Goal: Transaction & Acquisition: Purchase product/service

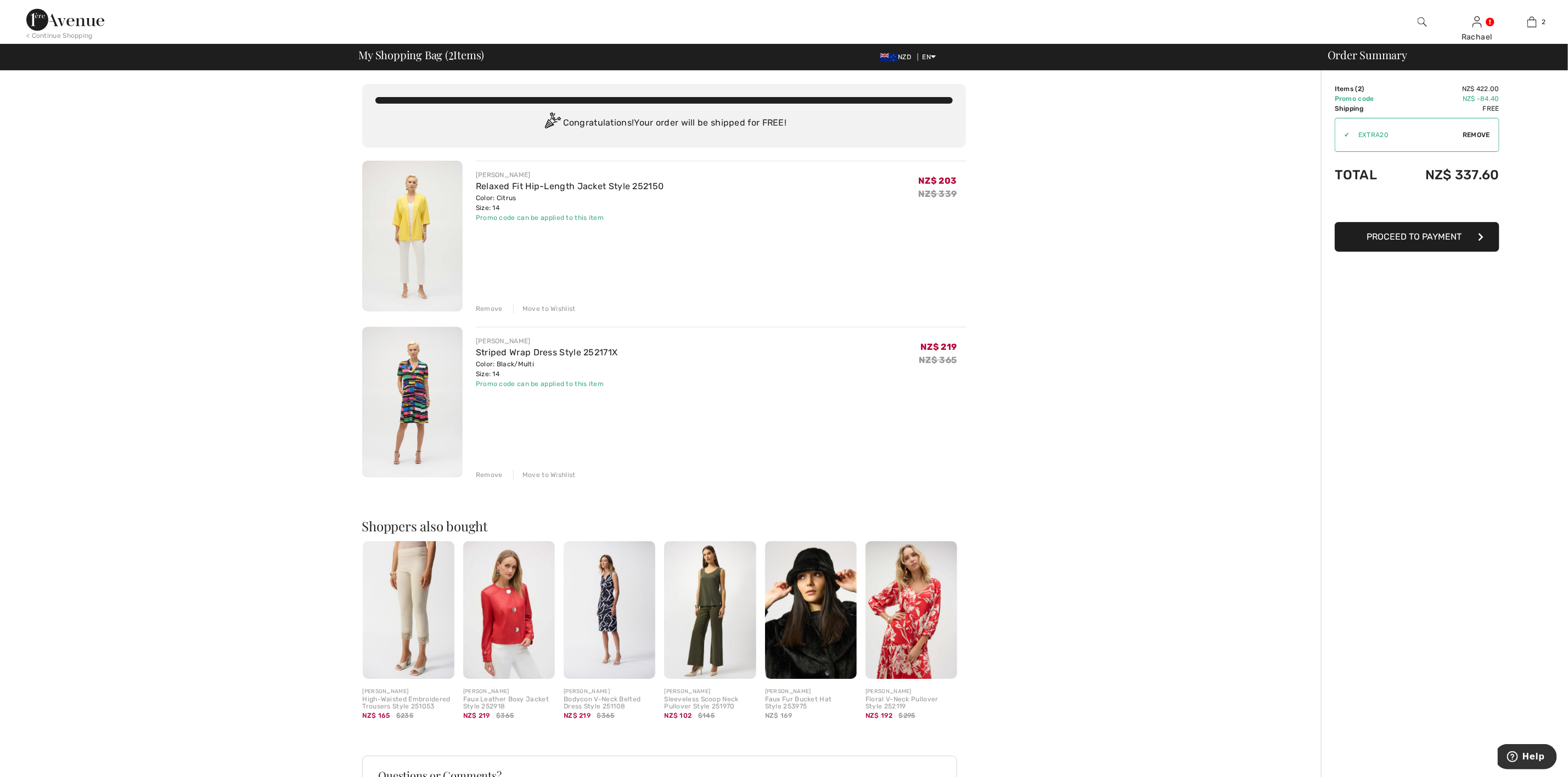
click at [422, 201] on img at bounding box center [412, 236] width 100 height 151
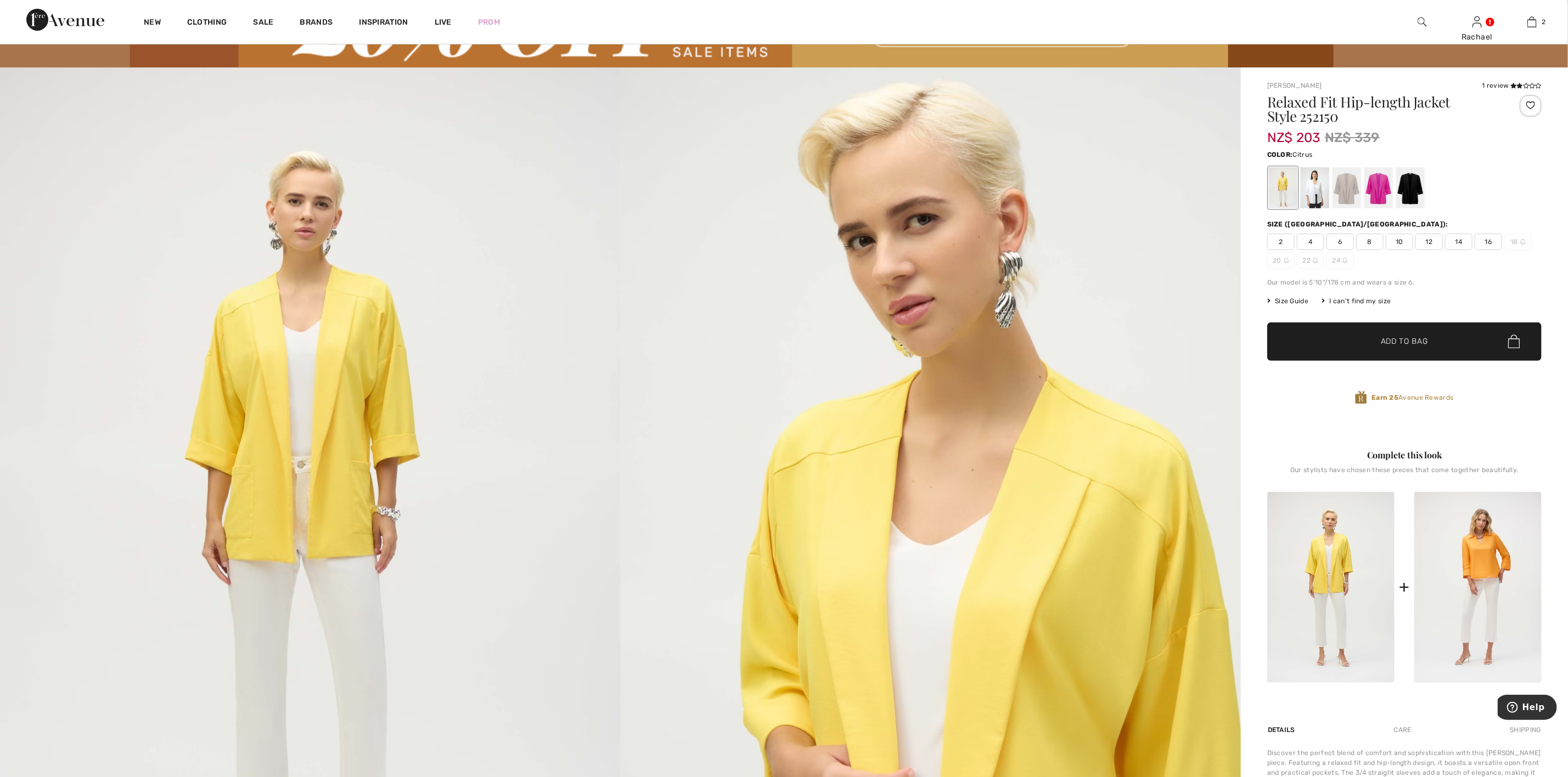
scroll to position [82, 0]
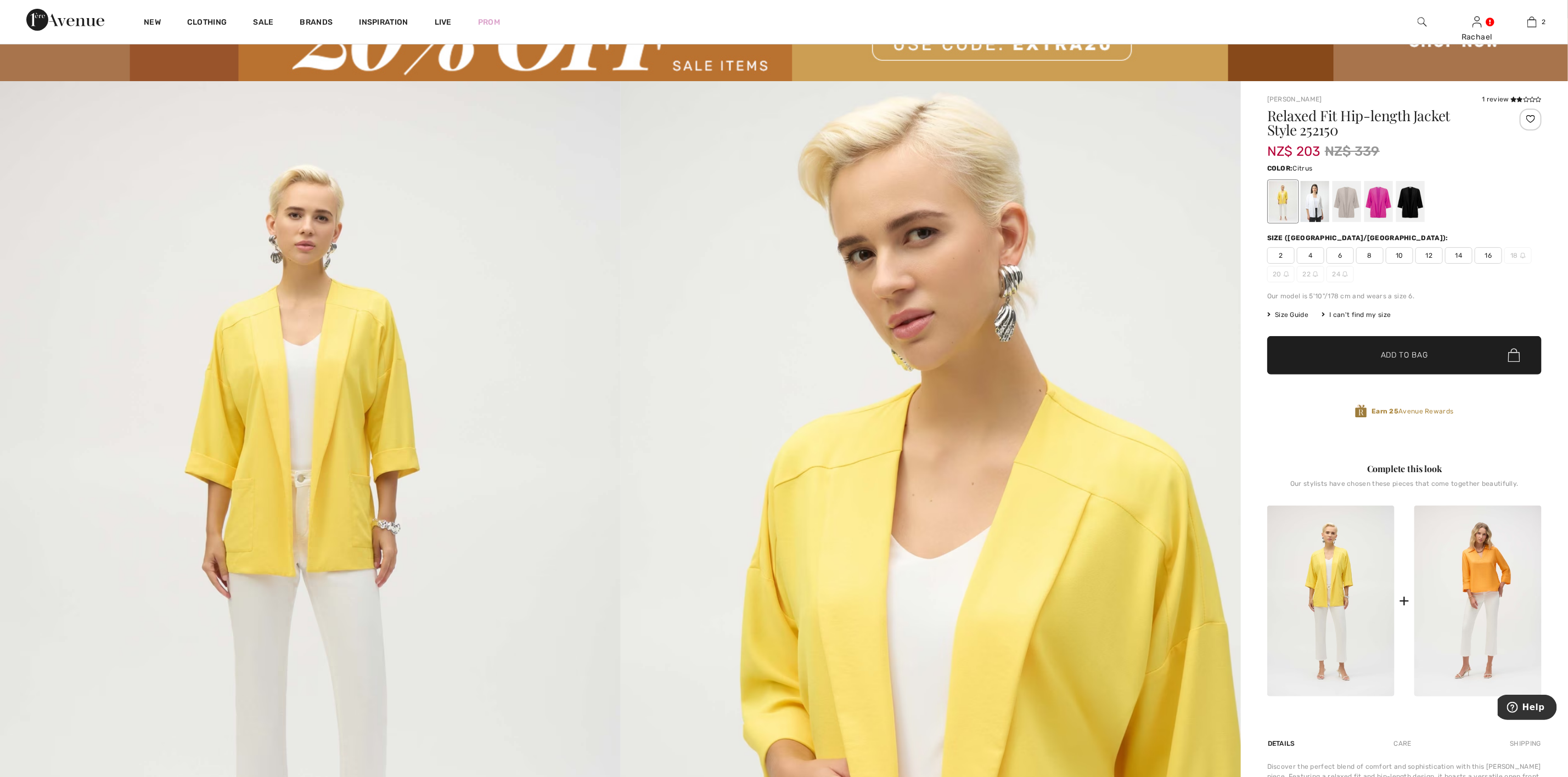
click at [1485, 254] on span "16" at bounding box center [1488, 255] width 28 height 16
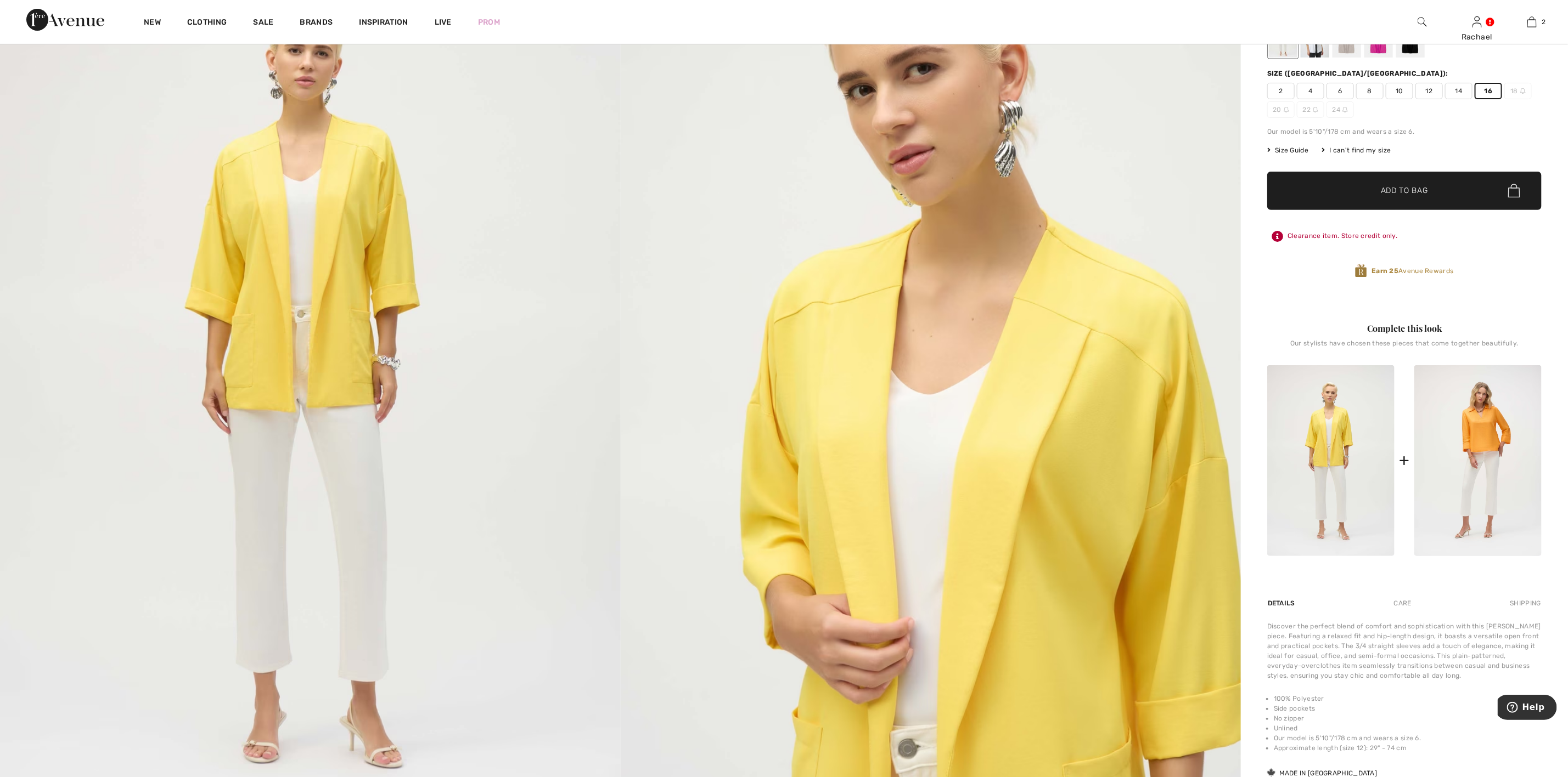
scroll to position [0, 0]
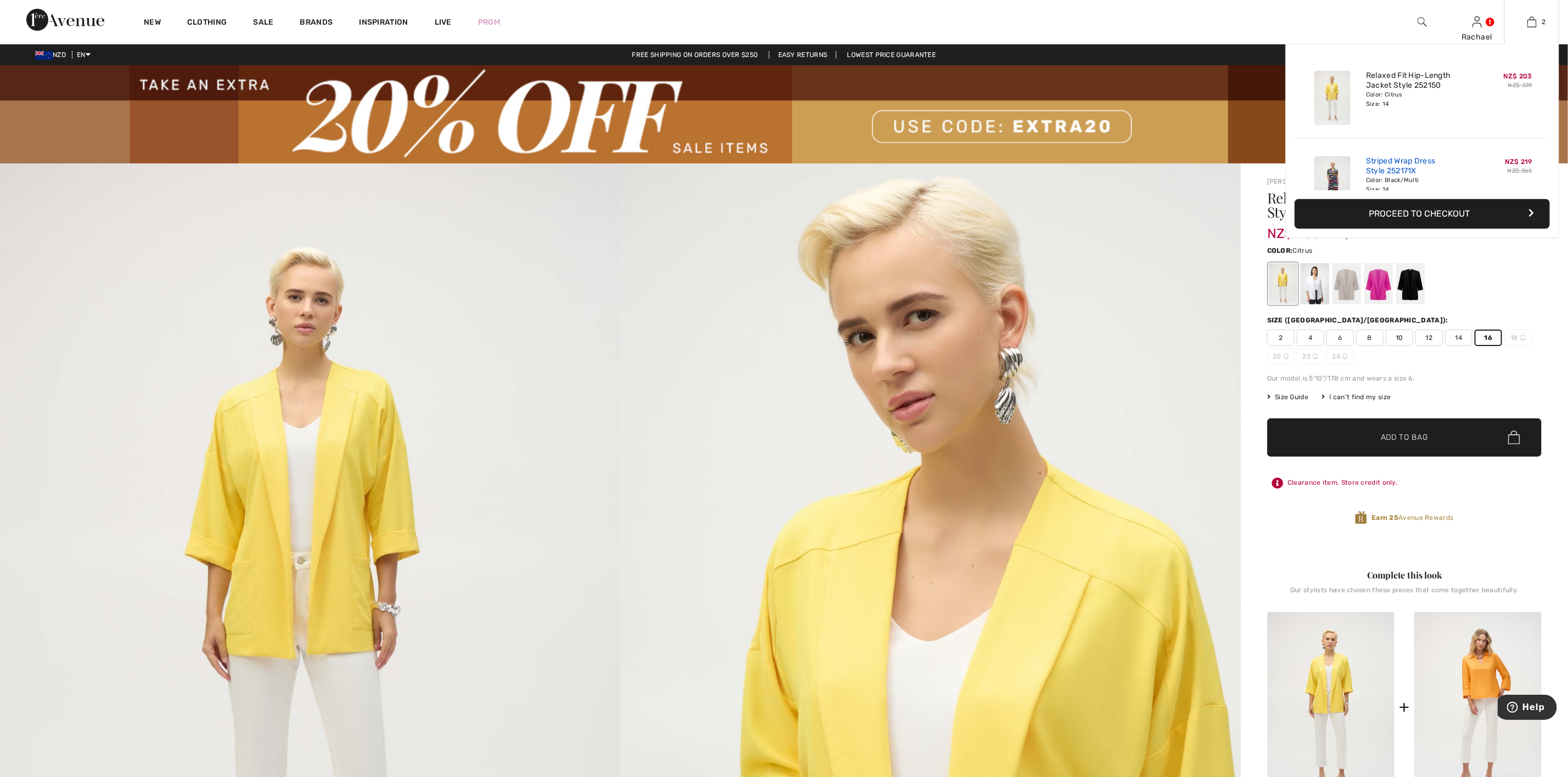
click at [1402, 163] on link "Striped Wrap Dress Style 252171X" at bounding box center [1419, 166] width 108 height 20
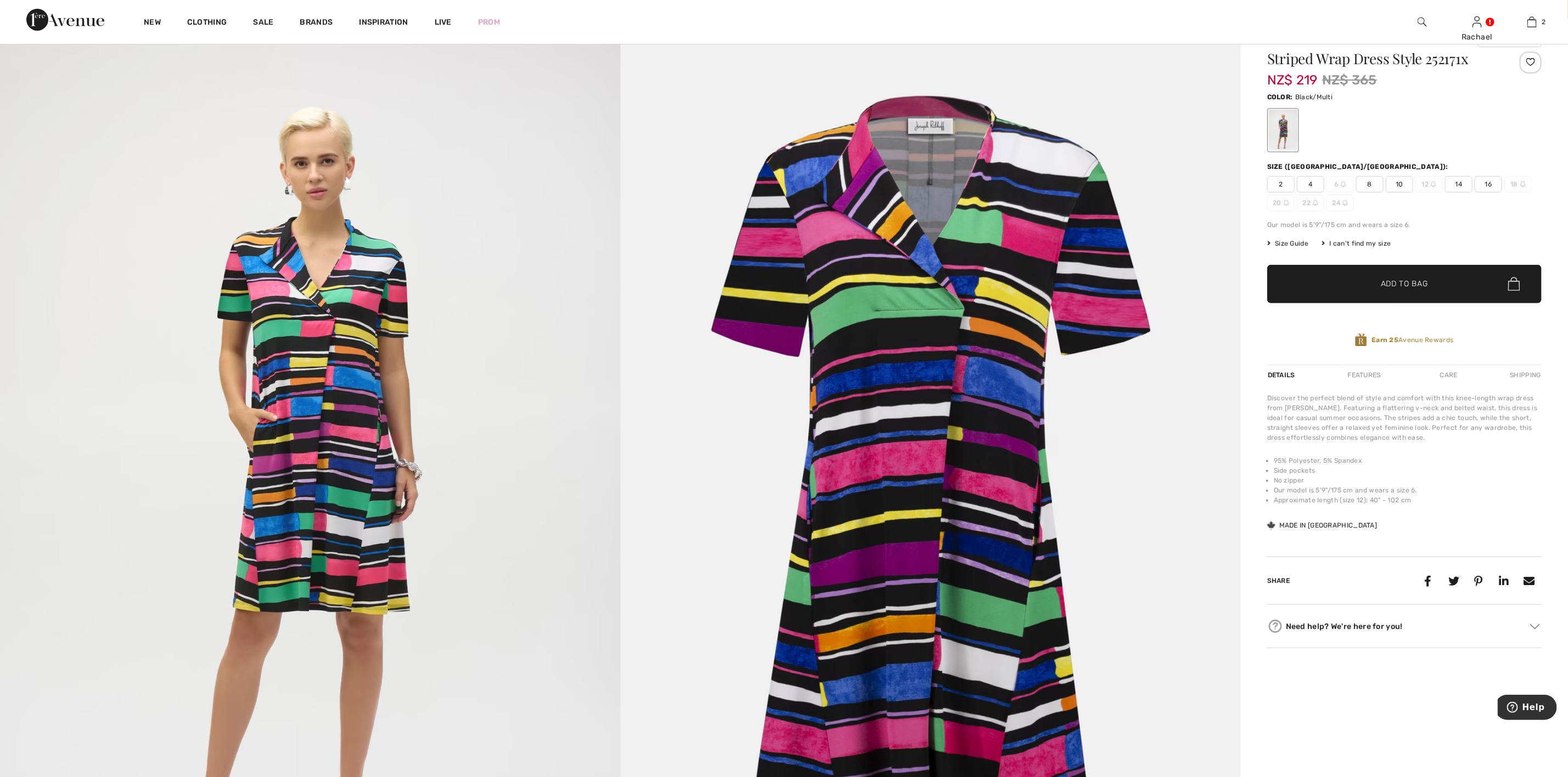
scroll to position [82, 0]
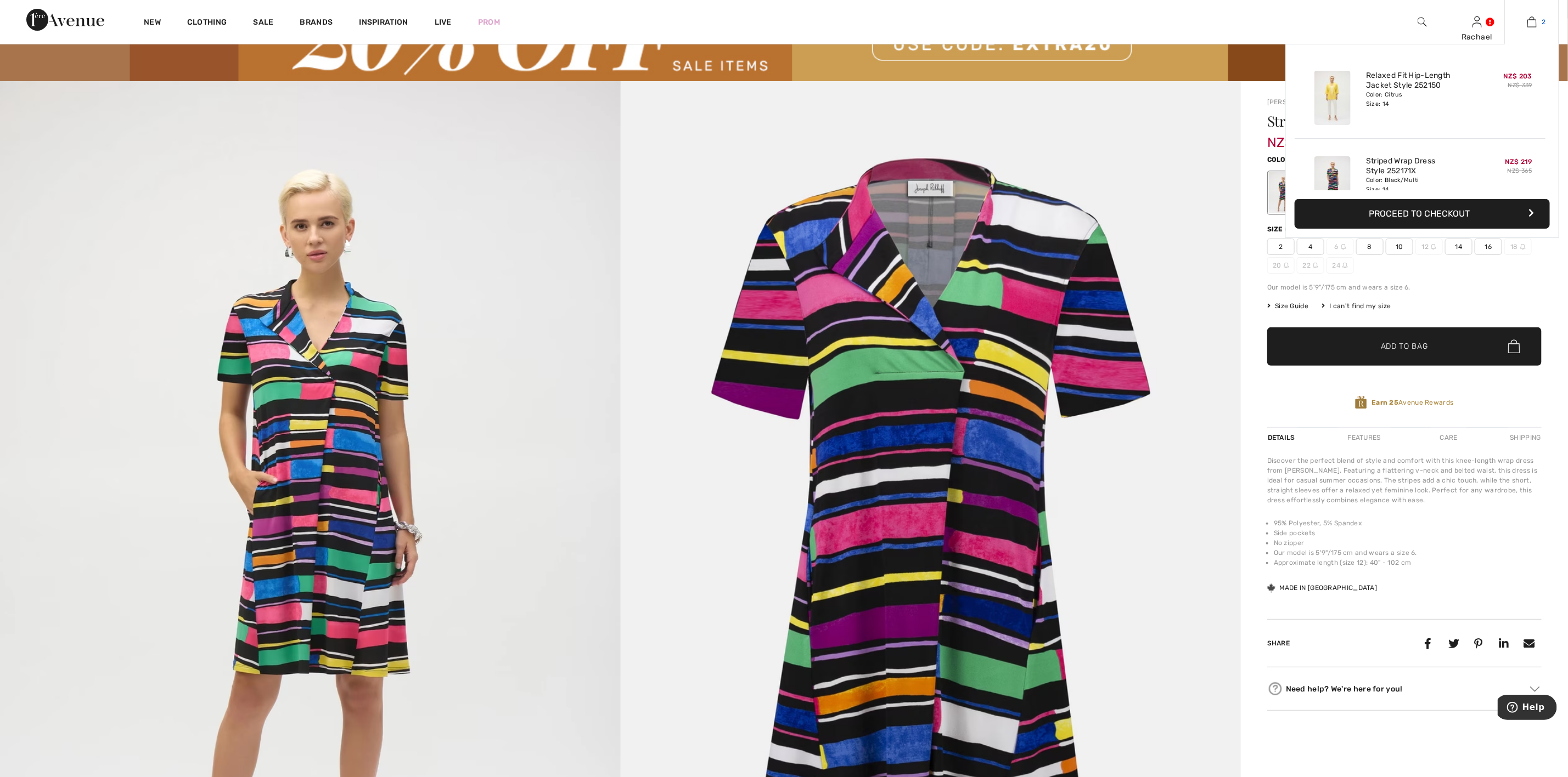
click at [1531, 26] on img at bounding box center [1532, 21] width 9 height 13
